Goal: Task Accomplishment & Management: Complete application form

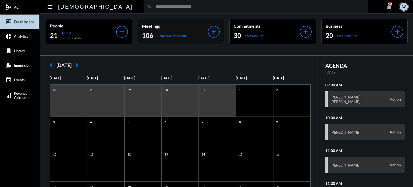
click at [143, 10] on div "search" at bounding box center [255, 6] width 225 height 13
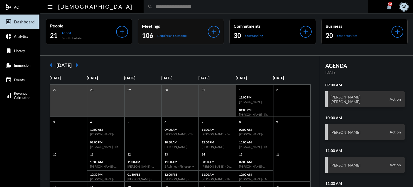
click at [153, 6] on input "text" at bounding box center [258, 6] width 211 height 5
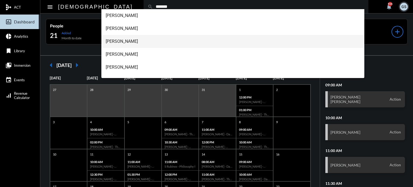
scroll to position [21, 0]
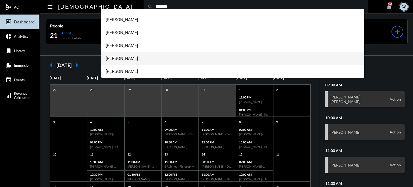
type input "*******"
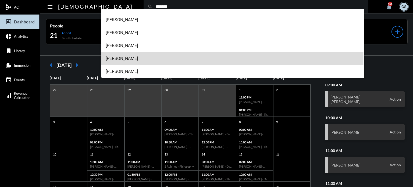
click at [122, 56] on span "[PERSON_NAME]" at bounding box center [233, 58] width 254 height 13
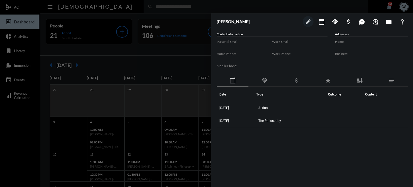
click at [146, 26] on div at bounding box center [206, 93] width 413 height 187
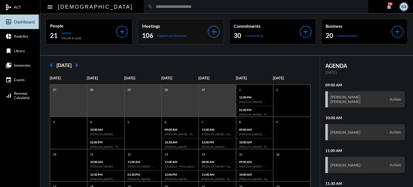
click at [153, 8] on input "text" at bounding box center [258, 6] width 211 height 5
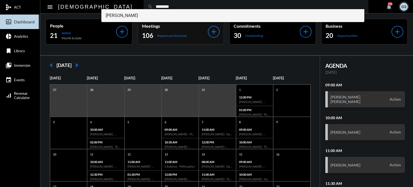
type input "********"
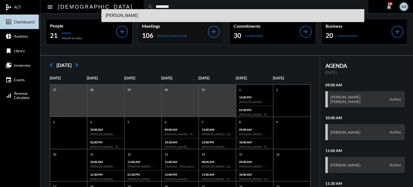
click at [131, 16] on span "[PERSON_NAME]" at bounding box center [233, 15] width 254 height 13
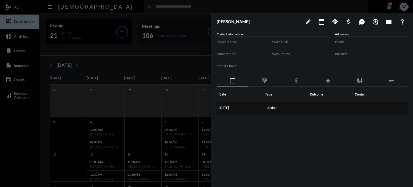
click at [273, 106] on span "Action" at bounding box center [271, 108] width 9 height 4
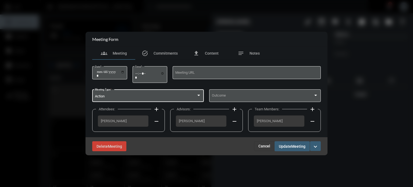
drag, startPoint x: 197, startPoint y: 98, endPoint x: 180, endPoint y: 95, distance: 17.1
click at [180, 95] on div "Action" at bounding box center [146, 96] width 102 height 4
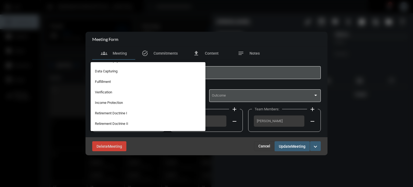
scroll to position [0, 0]
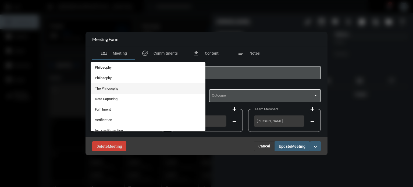
click at [137, 88] on span "The Philosophy" at bounding box center [148, 88] width 106 height 10
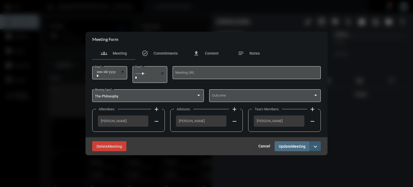
click at [284, 145] on span "Update" at bounding box center [285, 146] width 12 height 4
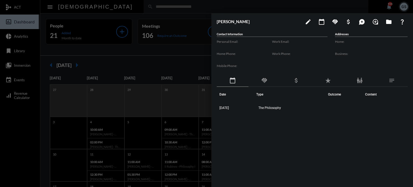
click at [80, 63] on div at bounding box center [206, 93] width 413 height 187
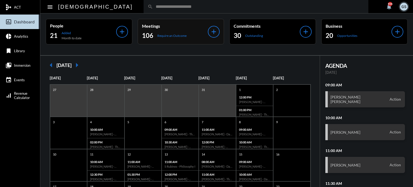
click at [158, 9] on div "search" at bounding box center [255, 6] width 225 height 13
click at [153, 5] on input "text" at bounding box center [258, 6] width 211 height 5
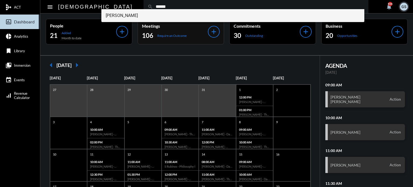
type input "******"
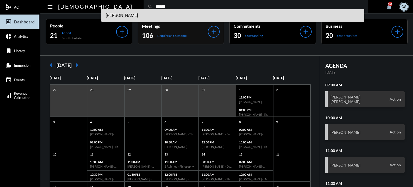
click at [138, 16] on span "[PERSON_NAME]" at bounding box center [233, 15] width 254 height 13
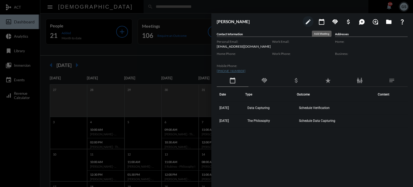
click at [322, 20] on mat-icon "calendar_today" at bounding box center [321, 22] width 6 height 6
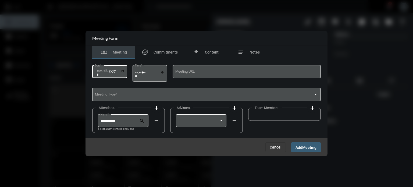
click at [124, 68] on div "Date *" at bounding box center [110, 71] width 30 height 14
click at [124, 70] on input "Date *" at bounding box center [110, 73] width 28 height 8
click at [124, 71] on input "**********" at bounding box center [110, 73] width 28 height 8
type input "**********"
click at [139, 71] on input "Time *" at bounding box center [150, 74] width 30 height 8
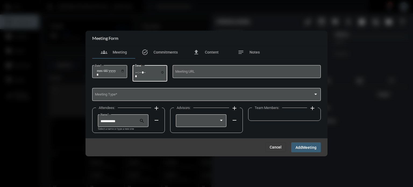
type input "*****"
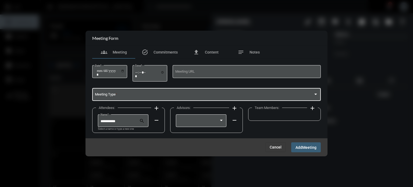
click at [164, 96] on span at bounding box center [204, 95] width 218 height 4
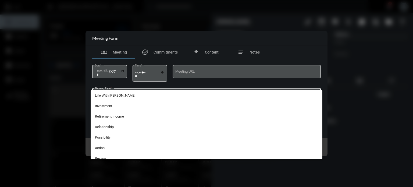
scroll to position [109, 0]
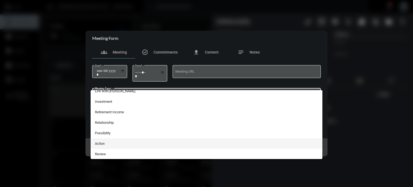
click at [124, 142] on span "Action" at bounding box center [206, 143] width 223 height 10
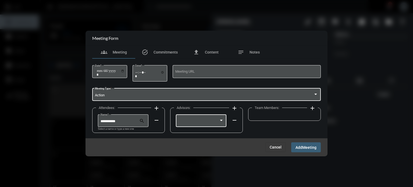
click at [207, 122] on div at bounding box center [198, 121] width 41 height 4
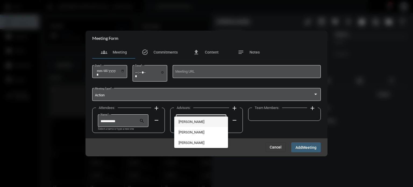
click at [207, 122] on span "[PERSON_NAME]" at bounding box center [200, 121] width 45 height 10
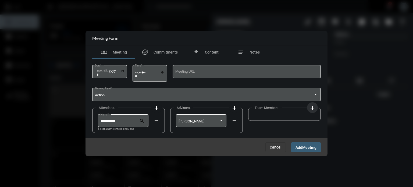
click at [310, 107] on mat-icon "add" at bounding box center [312, 108] width 6 height 6
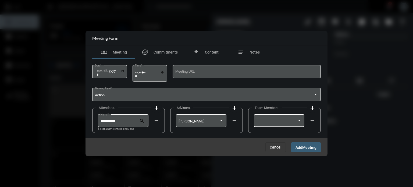
click at [292, 117] on div at bounding box center [278, 120] width 45 height 14
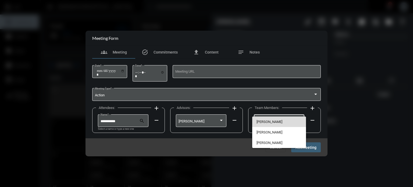
click at [272, 117] on span "[PERSON_NAME]" at bounding box center [278, 121] width 45 height 10
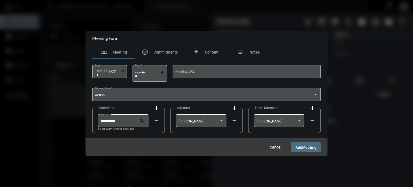
click at [299, 146] on span "Add" at bounding box center [298, 147] width 7 height 4
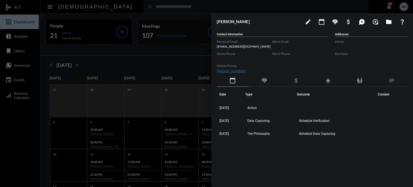
click at [32, 131] on div at bounding box center [206, 93] width 413 height 187
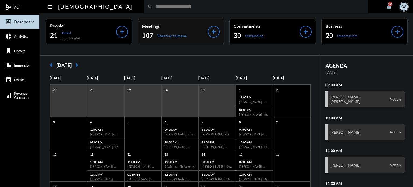
click at [153, 5] on input "text" at bounding box center [258, 6] width 211 height 5
click at [153, 5] on input "********" at bounding box center [258, 6] width 211 height 5
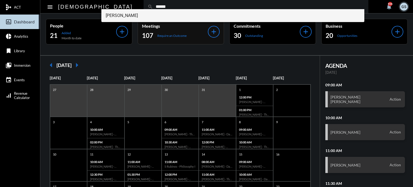
type input "******"
click at [132, 12] on span "[PERSON_NAME]" at bounding box center [233, 15] width 254 height 13
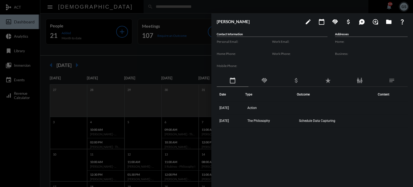
click at [100, 94] on div at bounding box center [206, 93] width 413 height 187
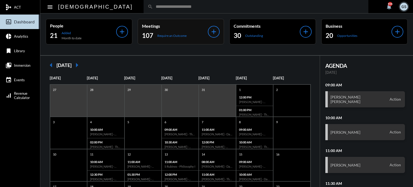
click at [153, 5] on input "text" at bounding box center [258, 6] width 211 height 5
type input "******"
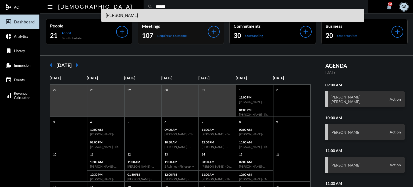
click at [129, 15] on span "[PERSON_NAME]" at bounding box center [233, 15] width 254 height 13
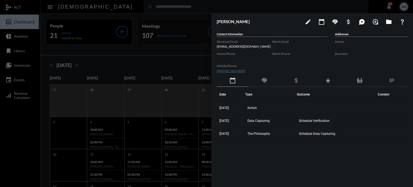
click at [138, 31] on div at bounding box center [206, 93] width 413 height 187
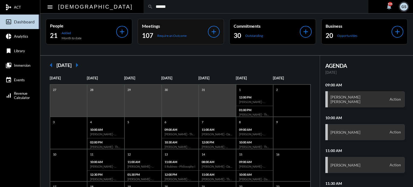
type input "******"
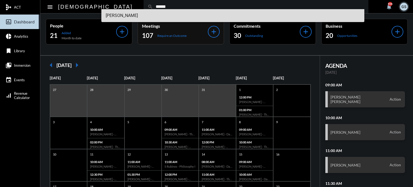
click at [137, 15] on span "[PERSON_NAME]" at bounding box center [233, 15] width 254 height 13
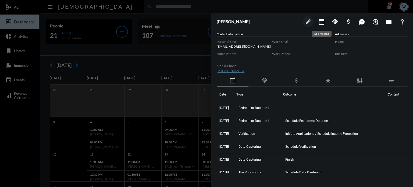
click at [320, 20] on mat-icon "calendar_today" at bounding box center [321, 22] width 6 height 6
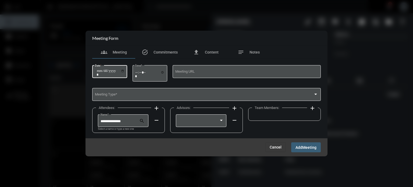
click at [124, 70] on input "Date *" at bounding box center [110, 73] width 28 height 8
type input "**********"
click at [138, 70] on input "Time *" at bounding box center [150, 74] width 30 height 8
type input "*****"
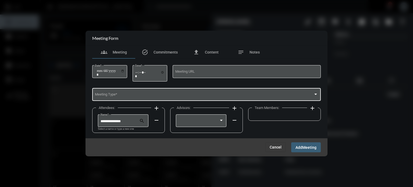
click at [156, 98] on div "Meeting Type *" at bounding box center [206, 94] width 223 height 14
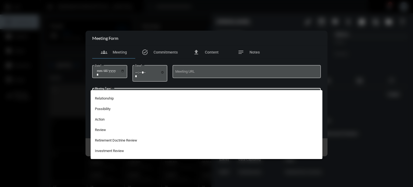
scroll to position [141, 0]
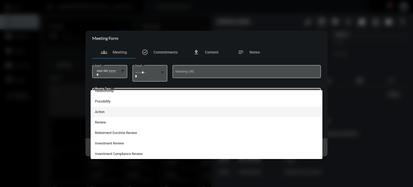
click at [111, 109] on span "Action" at bounding box center [206, 111] width 223 height 10
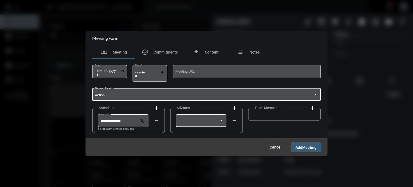
click at [210, 120] on div at bounding box center [198, 121] width 41 height 4
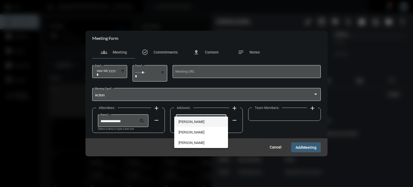
click at [200, 122] on span "[PERSON_NAME]" at bounding box center [200, 121] width 45 height 10
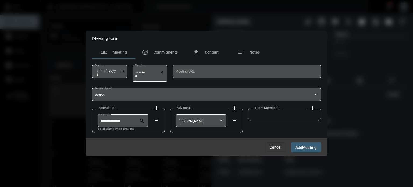
click at [313, 108] on mat-icon "add" at bounding box center [312, 108] width 6 height 6
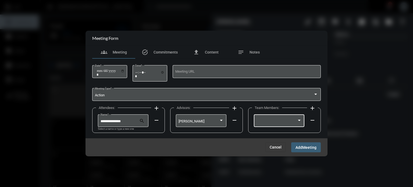
click at [278, 121] on div at bounding box center [276, 121] width 41 height 4
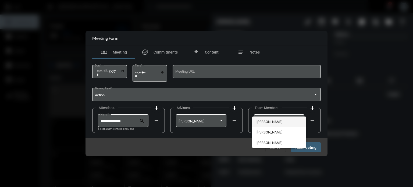
click at [272, 120] on span "[PERSON_NAME]" at bounding box center [278, 121] width 45 height 10
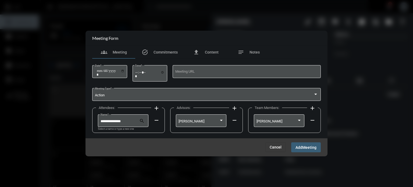
click at [300, 146] on span "Add" at bounding box center [298, 147] width 7 height 4
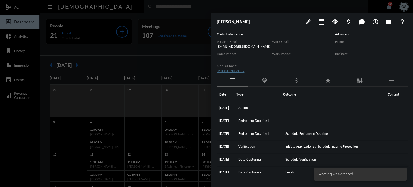
drag, startPoint x: 300, startPoint y: 146, endPoint x: 191, endPoint y: 81, distance: 126.5
click at [263, 67] on div "Mobile Phone: [PHONE_NUMBER]" at bounding box center [244, 68] width 55 height 12
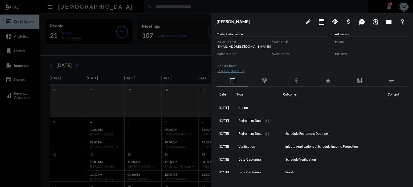
drag, startPoint x: 246, startPoint y: 69, endPoint x: 217, endPoint y: 70, distance: 29.0
click at [217, 70] on div "Mobile Phone: [PHONE_NUMBER]" at bounding box center [244, 68] width 55 height 12
drag, startPoint x: 256, startPoint y: 46, endPoint x: 214, endPoint y: 44, distance: 42.0
click at [214, 44] on div "[PERSON_NAME] III edit calendar_today handshake attach_money maps_ugc loupe fol…" at bounding box center [312, 98] width 202 height 171
copy p "[EMAIL_ADDRESS][DOMAIN_NAME]"
